Goal: Find specific page/section: Find specific page/section

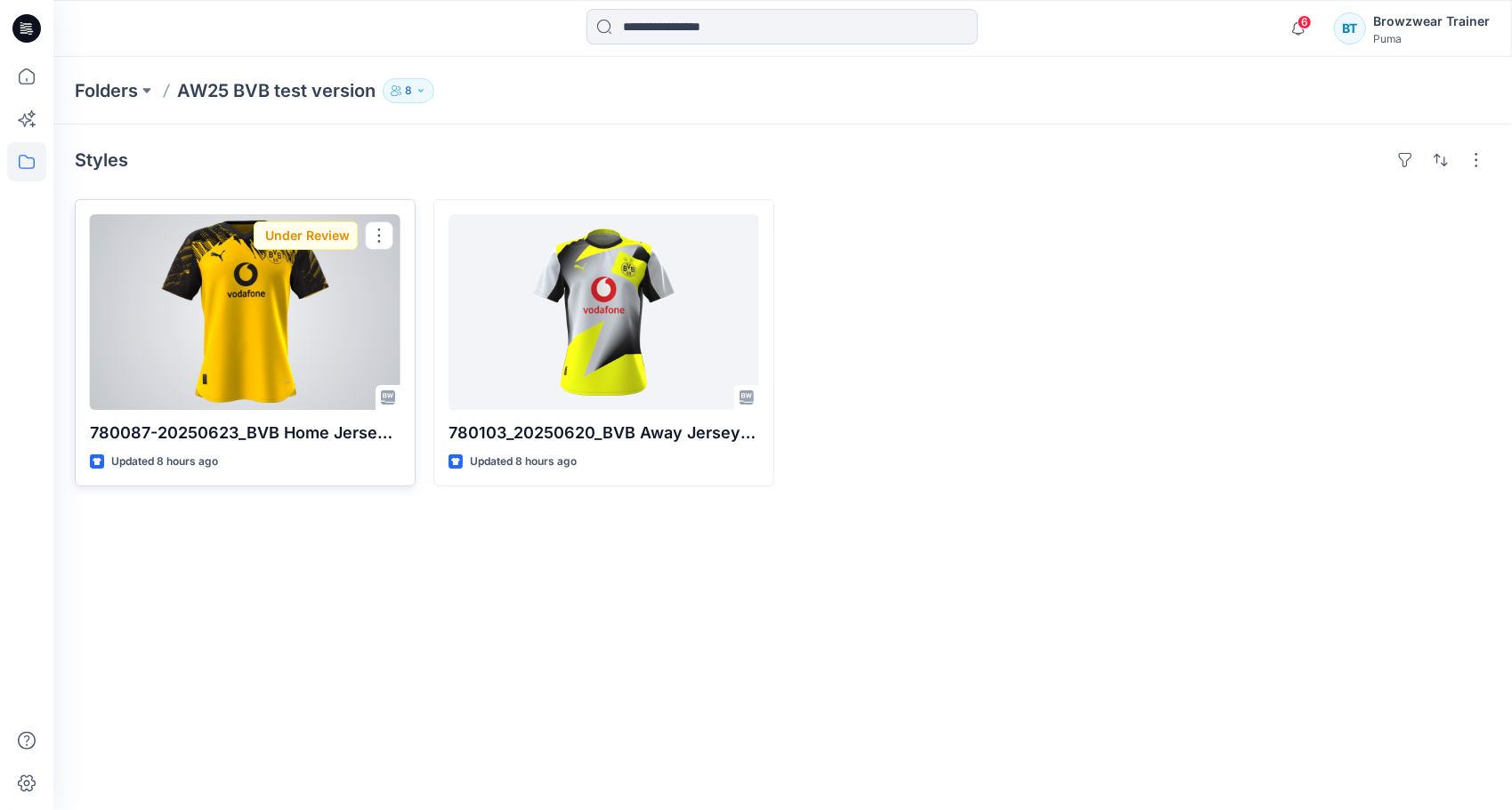
click at [197, 285] on div at bounding box center [245, 311] width 311 height 196
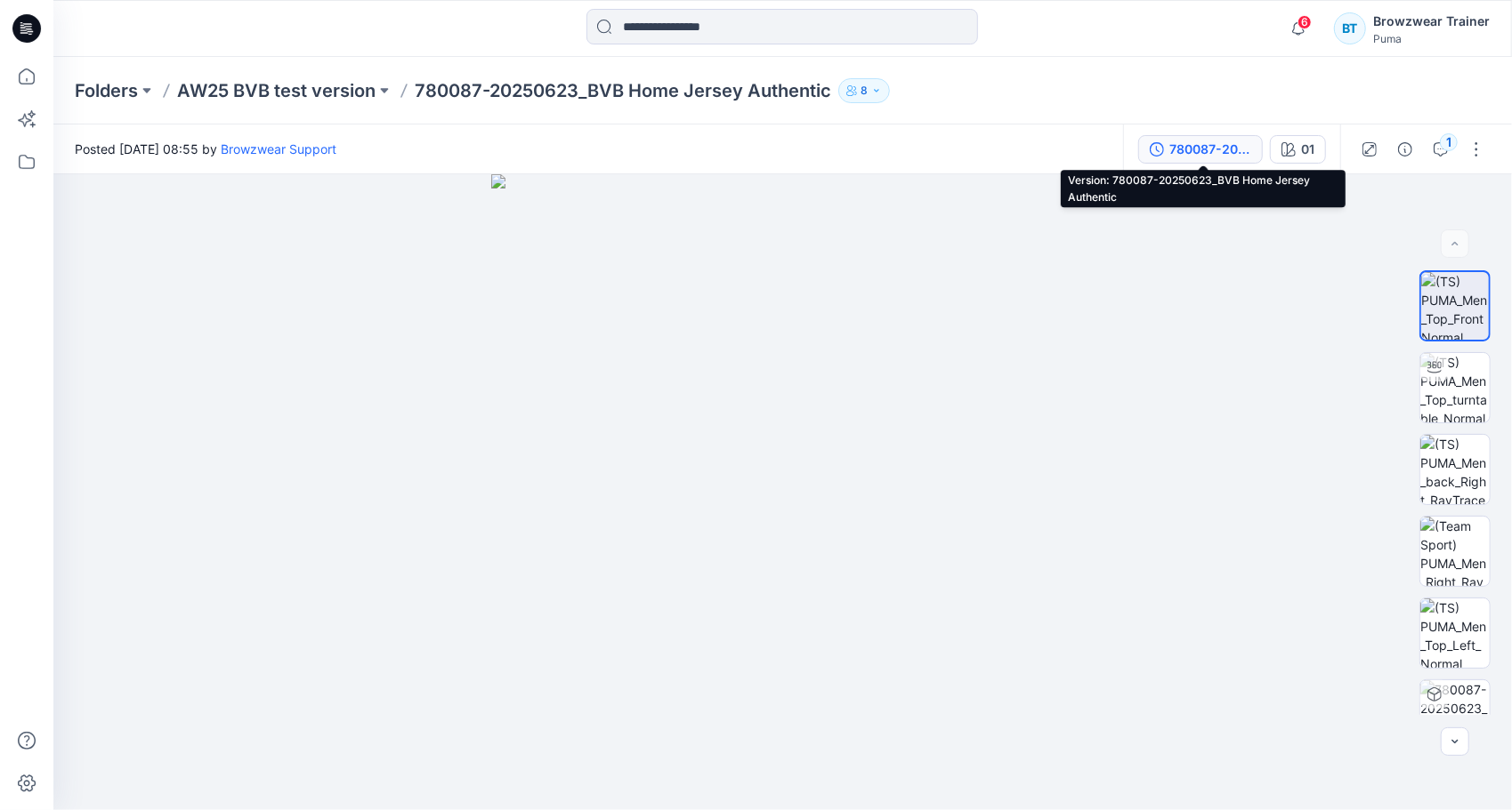
click at [1170, 149] on button "780087-20250623_BVB Home Jersey Authentic" at bounding box center [1200, 150] width 124 height 29
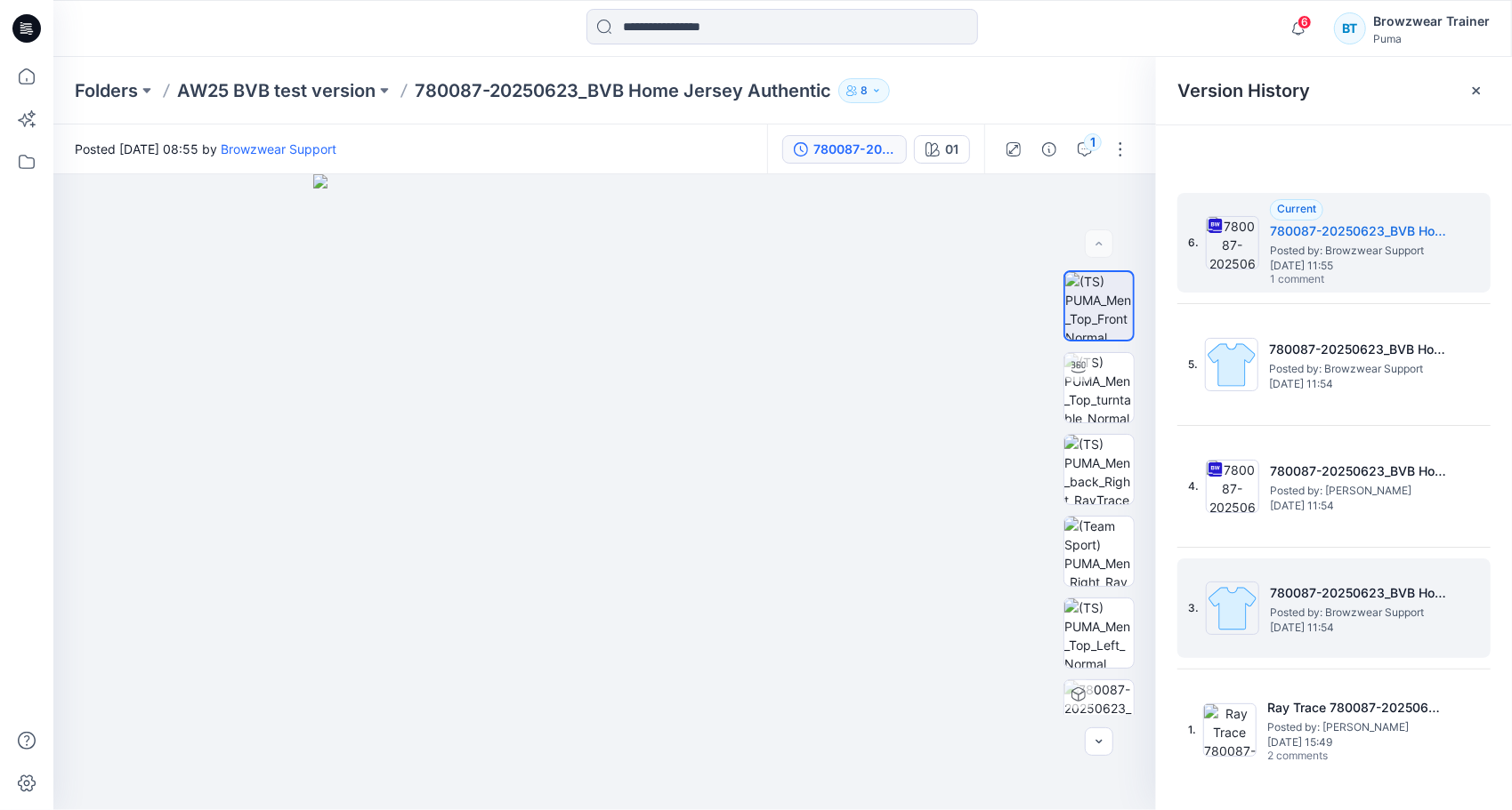
click at [1304, 614] on span "Posted by: Browzwear Support" at bounding box center [1359, 612] width 178 height 18
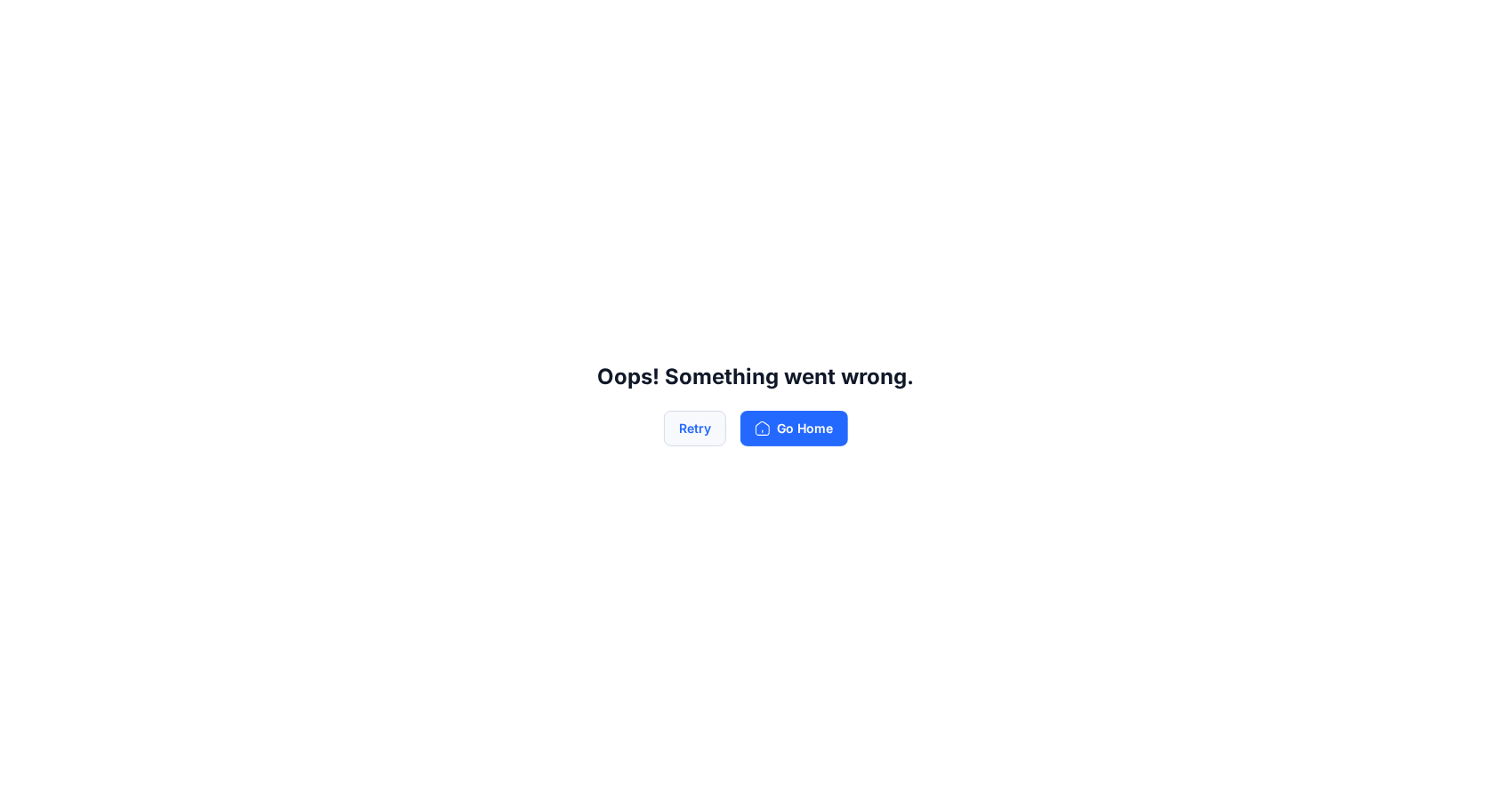
click at [680, 429] on button "Retry" at bounding box center [695, 428] width 62 height 35
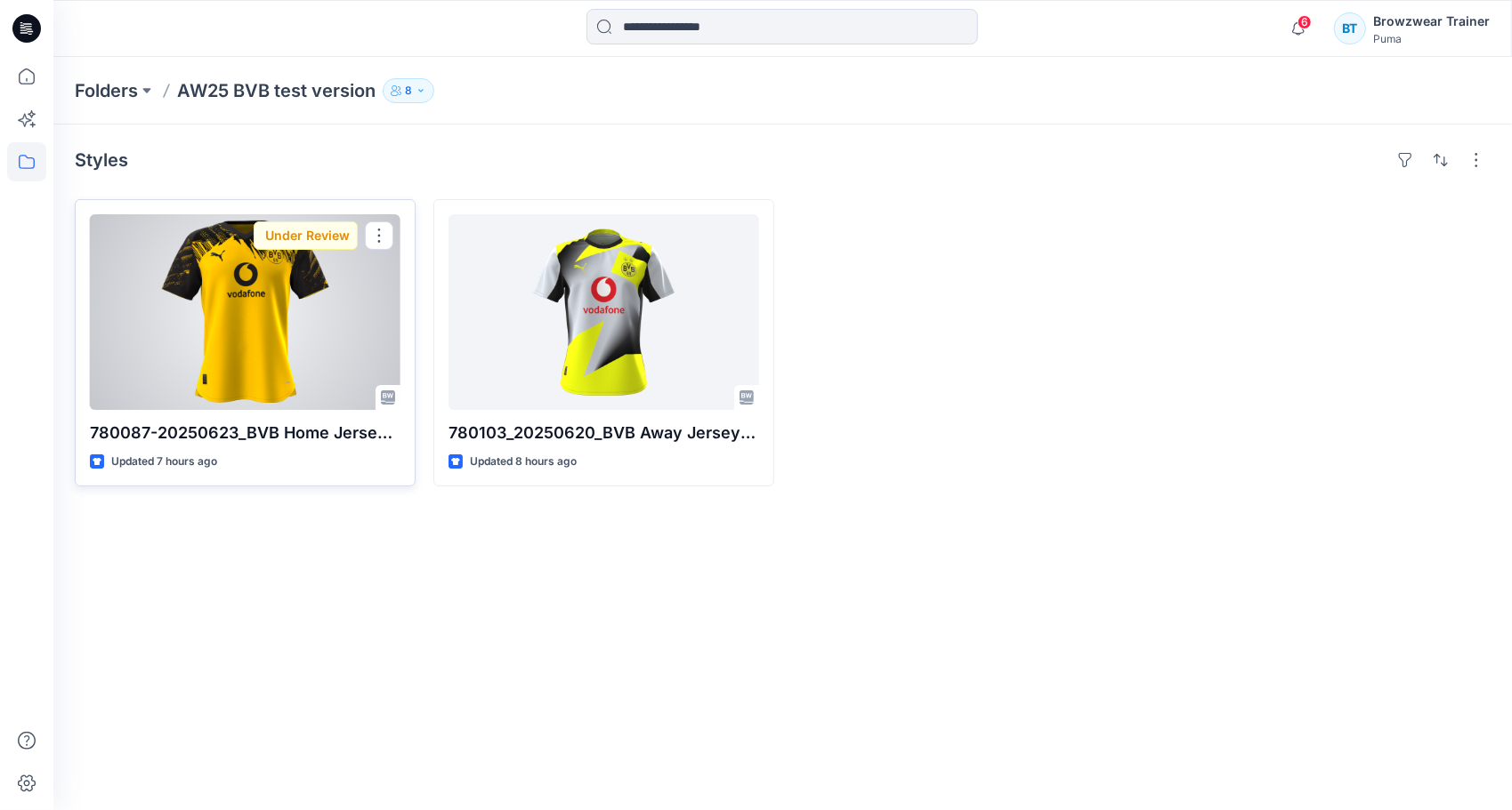
click at [315, 360] on div at bounding box center [245, 311] width 311 height 196
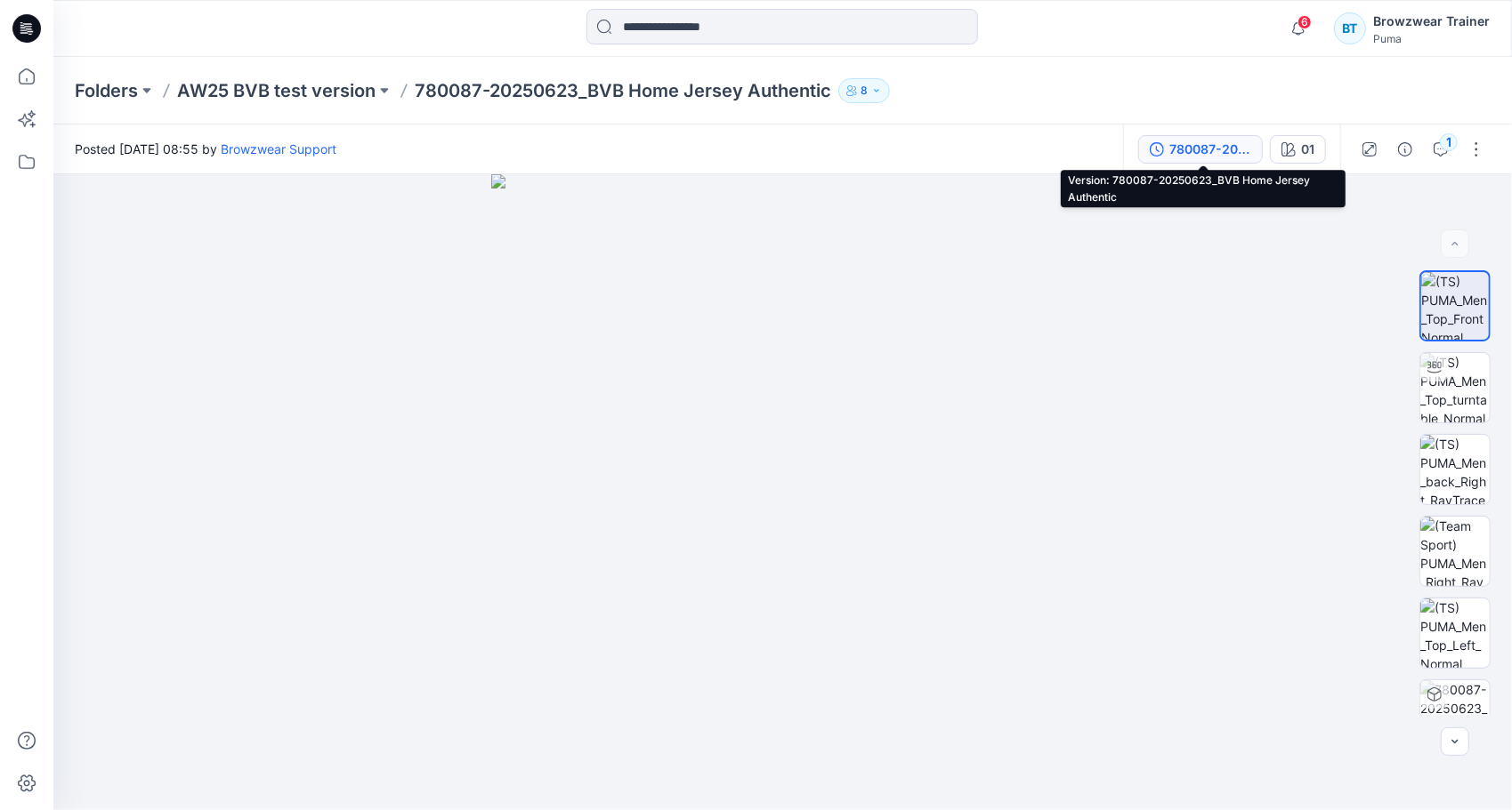
click at [1185, 157] on div "780087-20250623_BVB Home Jersey Authentic" at bounding box center [1211, 149] width 82 height 19
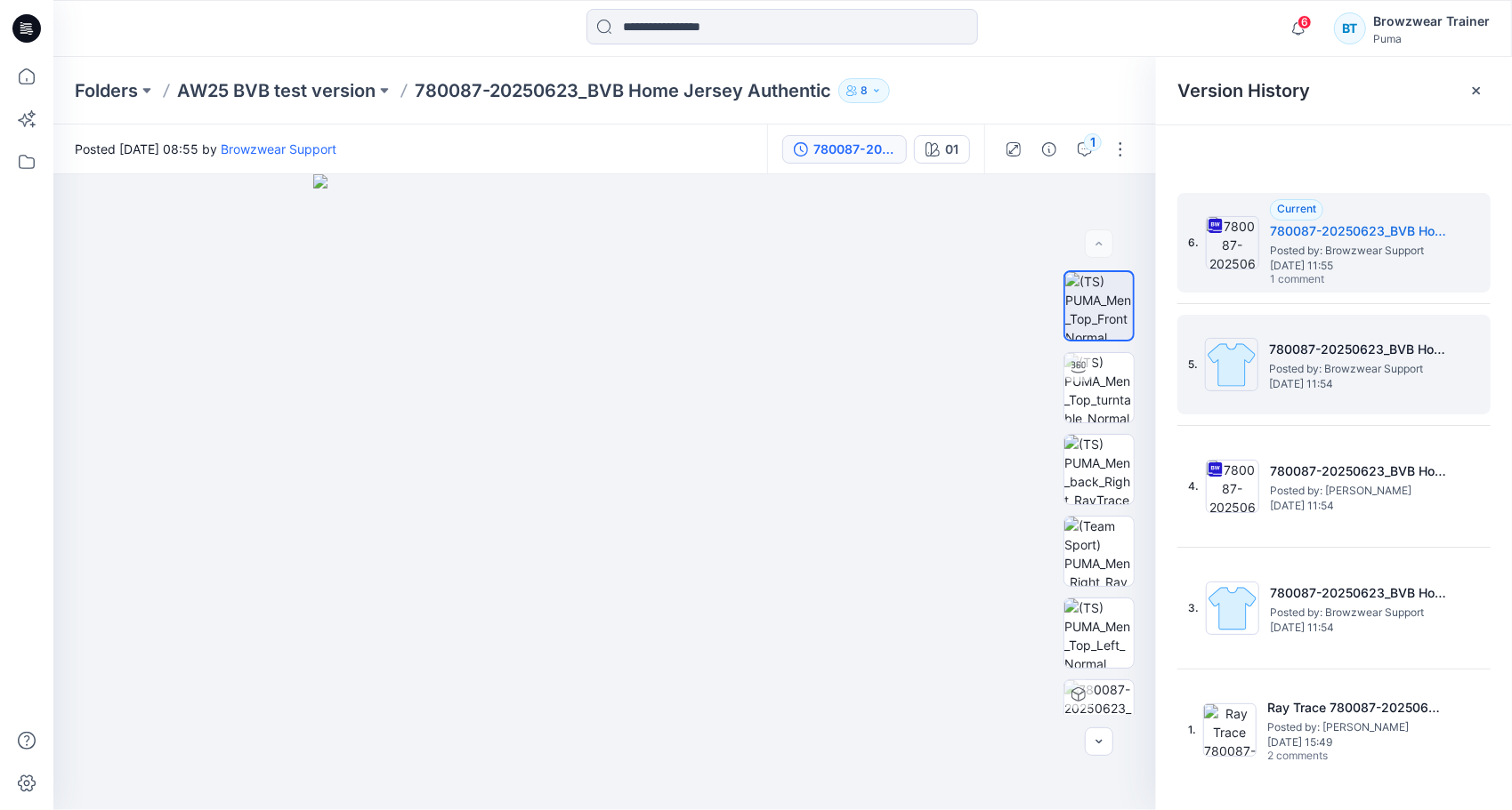
click at [1320, 351] on h5 "780087-20250623_BVB Home Jersey Authentic" at bounding box center [1358, 350] width 178 height 21
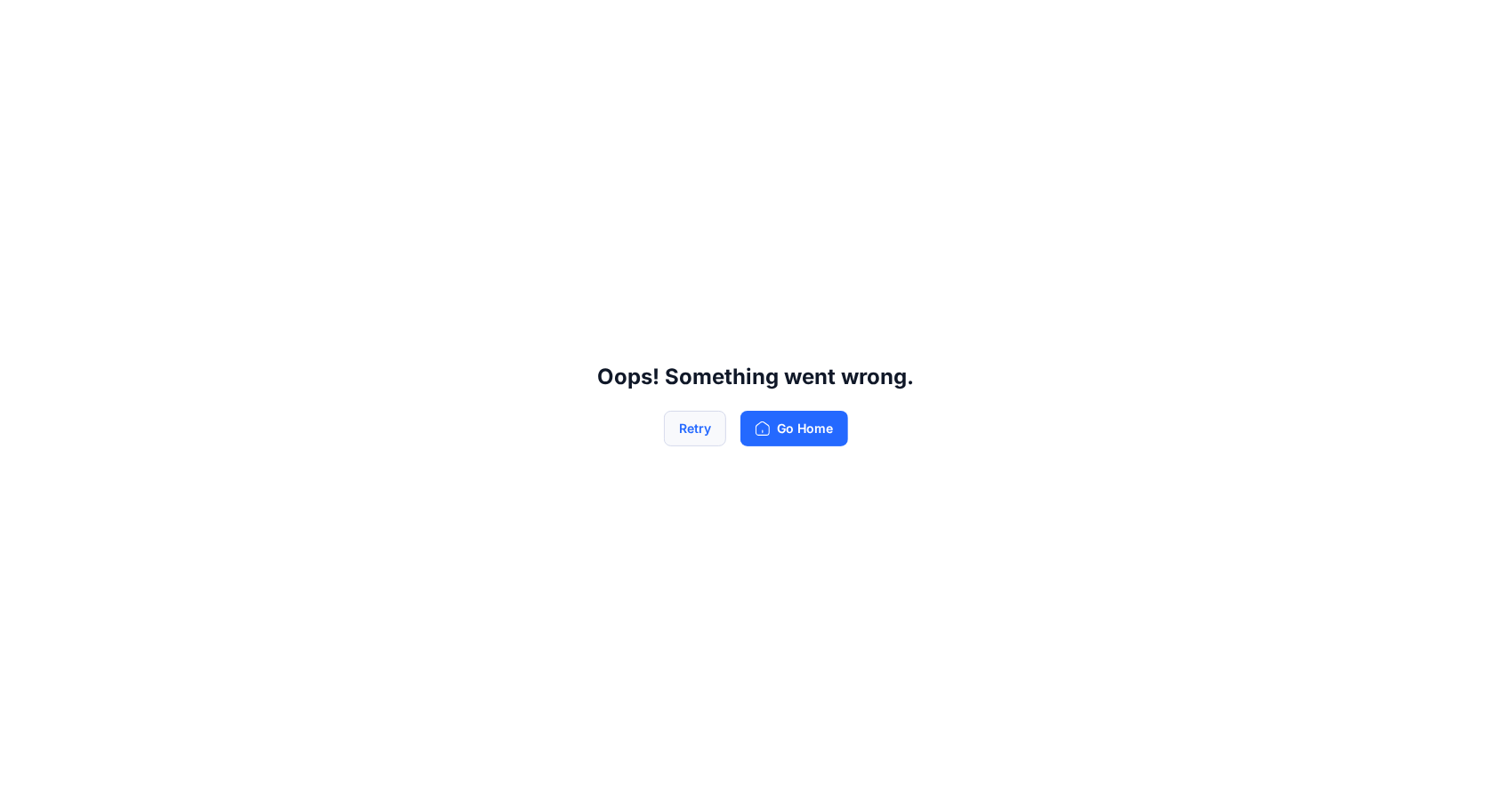
click at [681, 427] on button "Retry" at bounding box center [695, 428] width 62 height 35
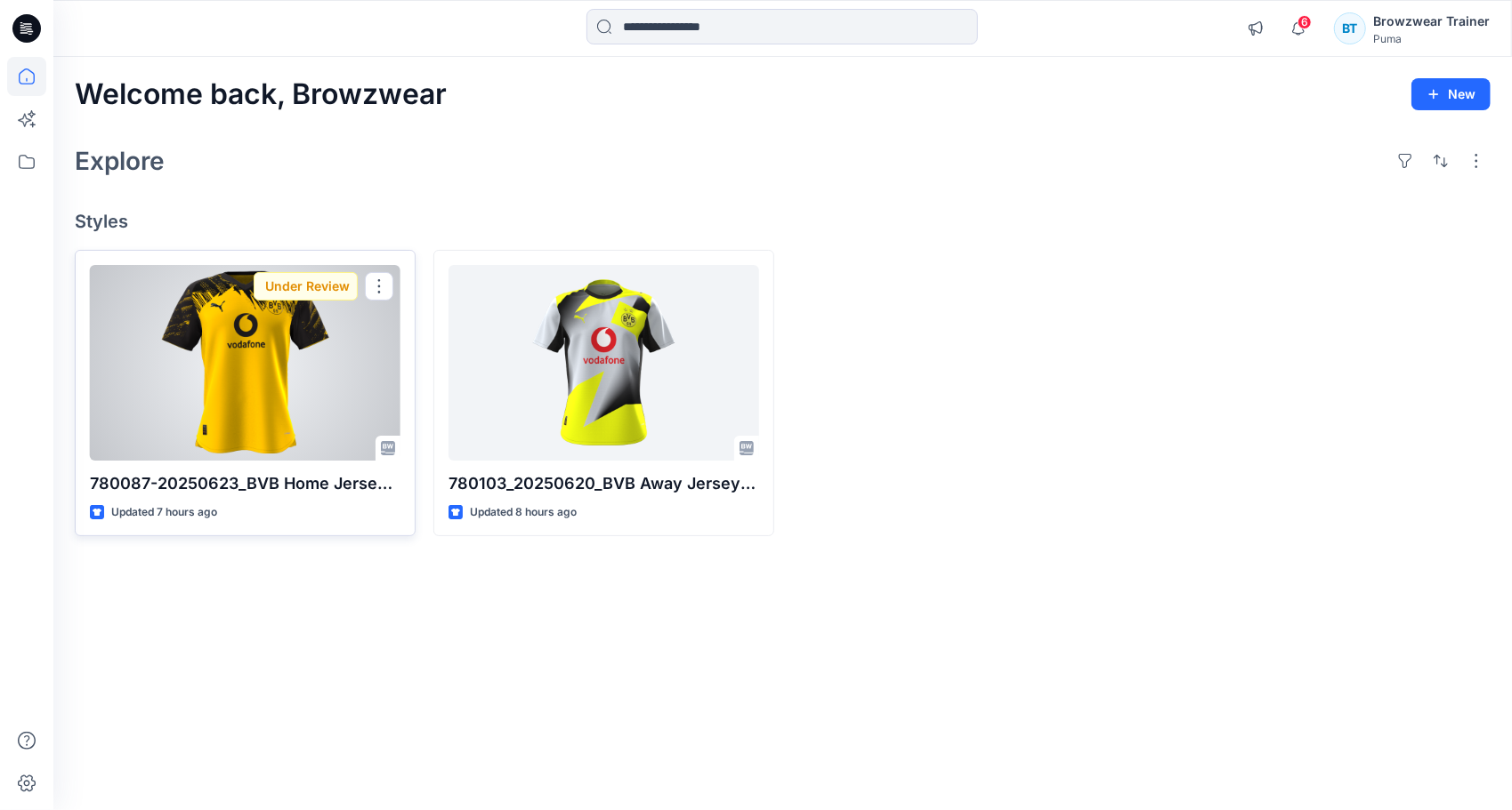
click at [245, 340] on div at bounding box center [245, 362] width 311 height 196
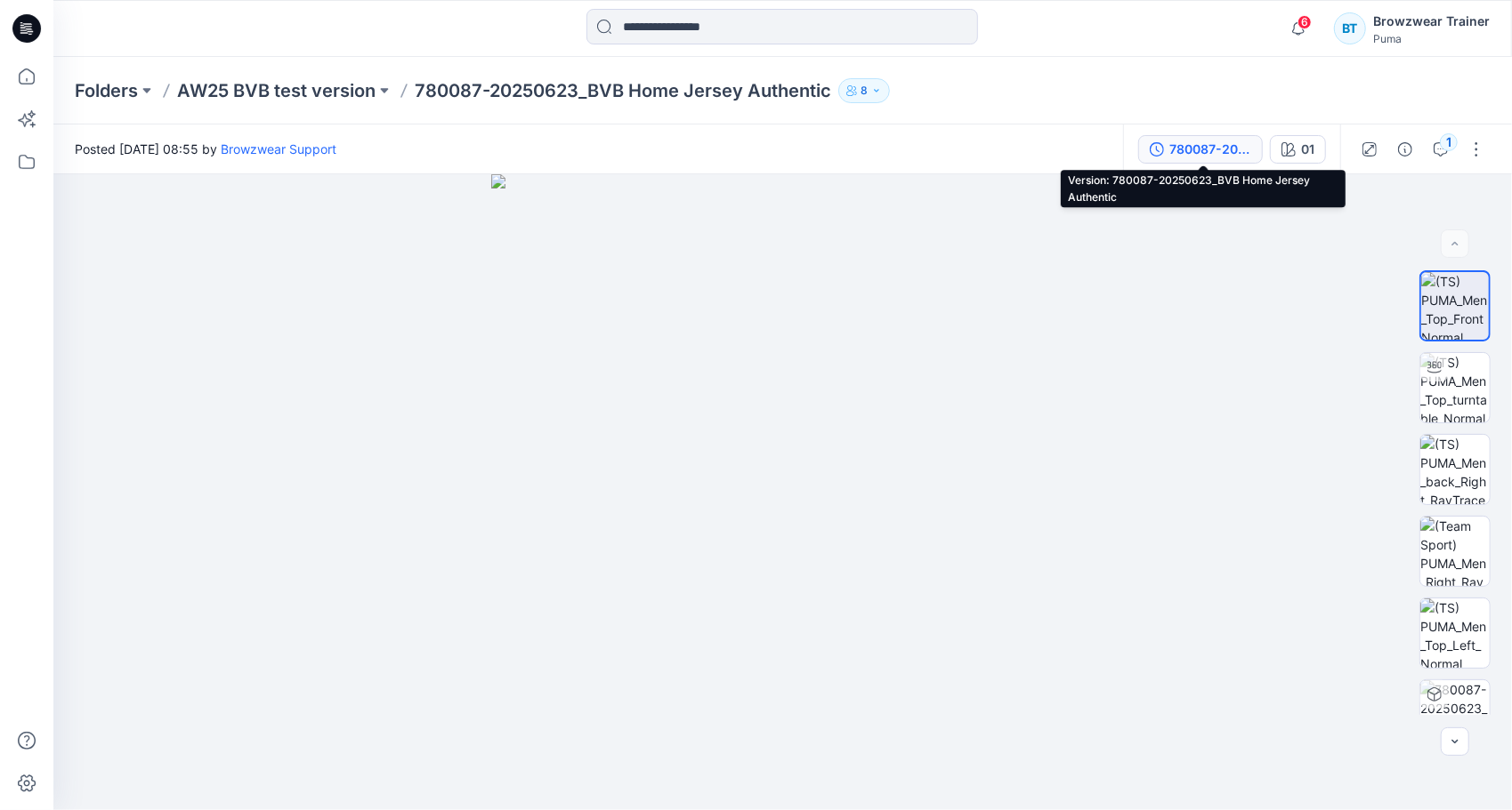
click at [1207, 151] on div "780087-20250623_BVB Home Jersey Authentic" at bounding box center [1211, 149] width 82 height 19
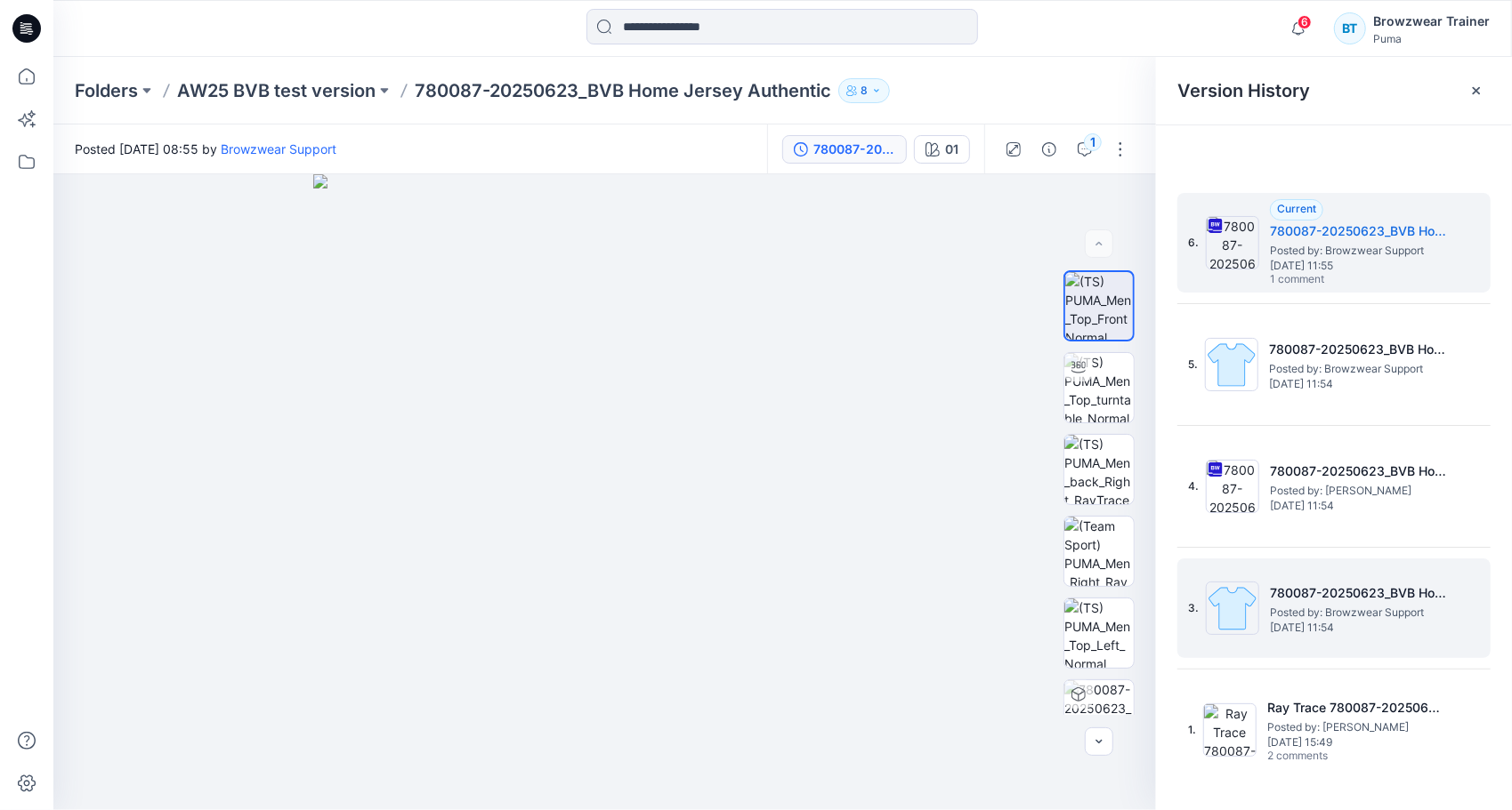
drag, startPoint x: 1445, startPoint y: 606, endPoint x: 1313, endPoint y: 642, distance: 136.8
click at [1313, 642] on div "3. 780087-20250623_BVB Home Jersey Authentic Posted by: Browzwear Support [DATE…" at bounding box center [1321, 608] width 267 height 85
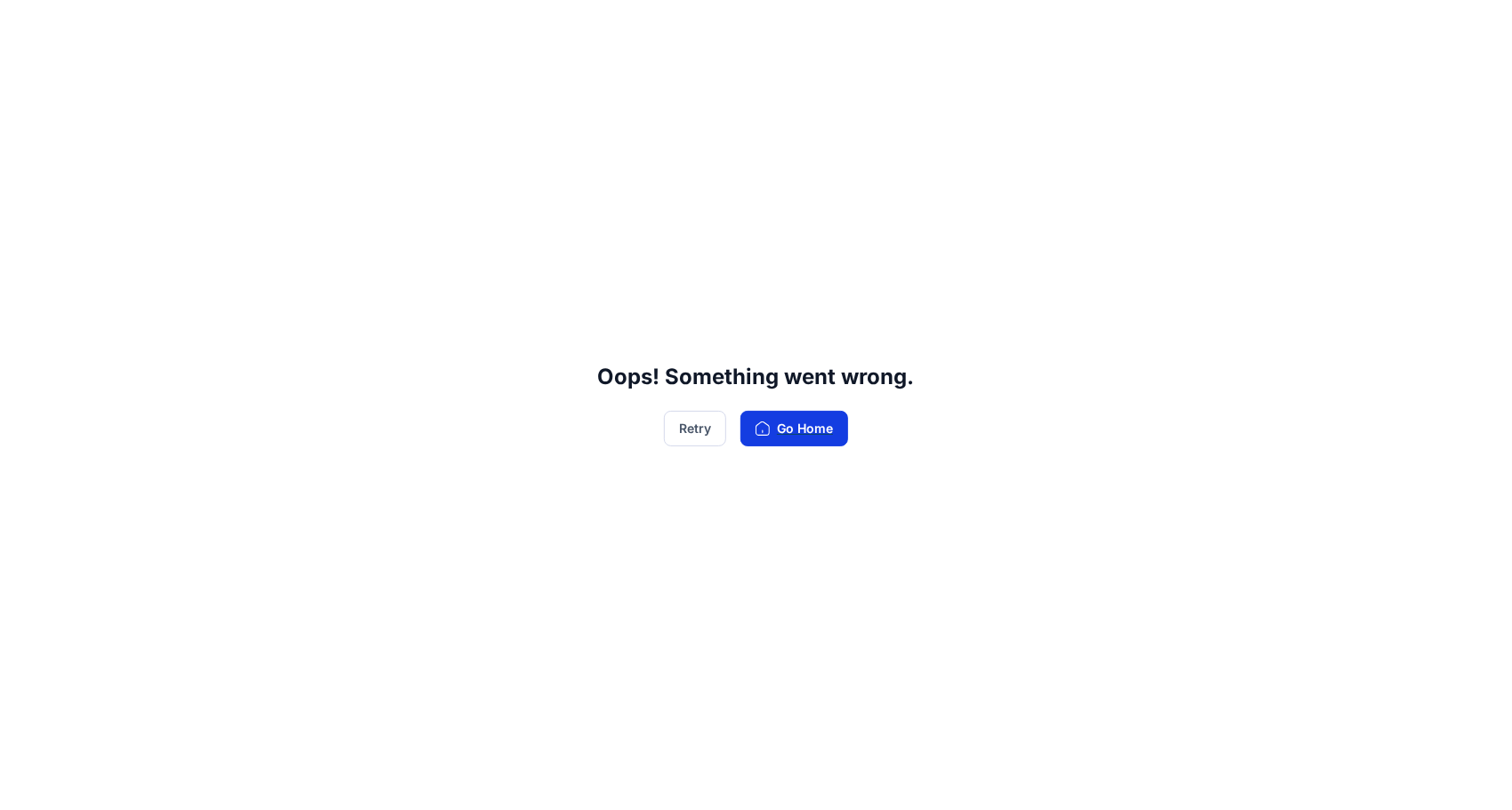
click at [770, 437] on button "Go Home" at bounding box center [794, 428] width 108 height 35
click at [776, 429] on button "Go Home" at bounding box center [794, 428] width 108 height 35
click at [680, 431] on button "Retry" at bounding box center [695, 428] width 62 height 35
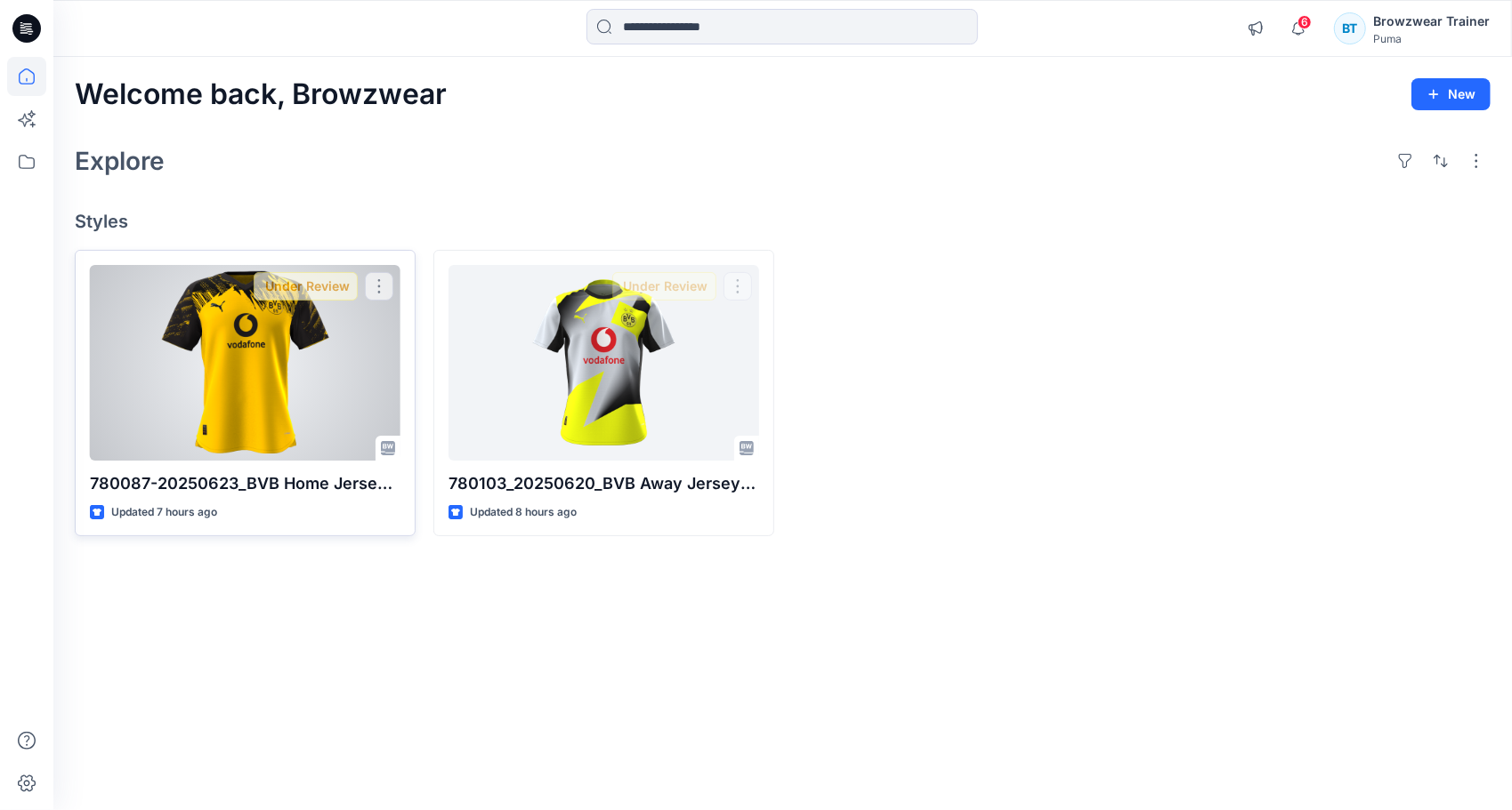
click at [248, 331] on div at bounding box center [245, 362] width 311 height 196
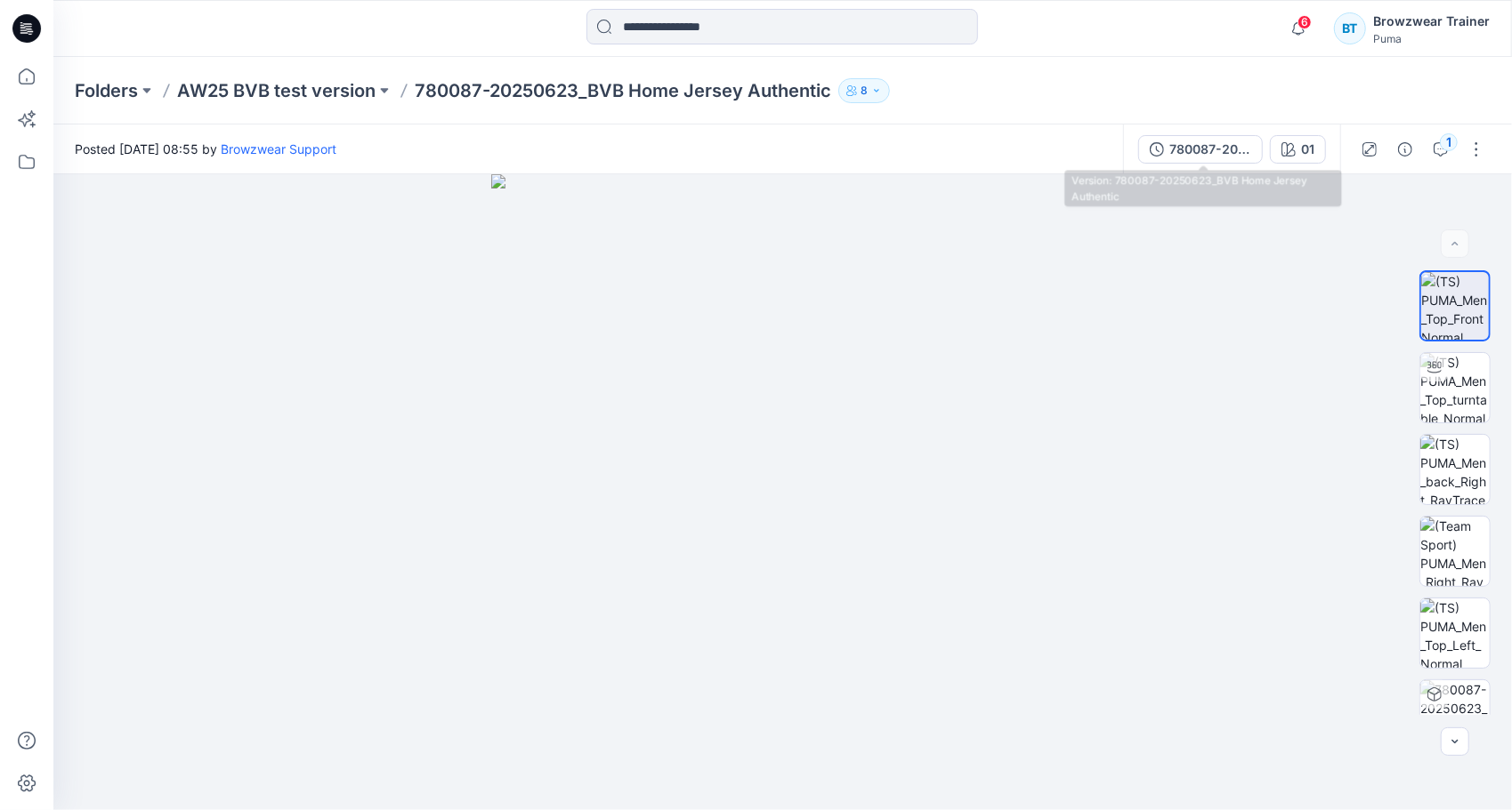
click at [1210, 146] on div "780087-20250623_BVB Home Jersey Authentic" at bounding box center [1211, 149] width 82 height 19
